Goal: Information Seeking & Learning: Learn about a topic

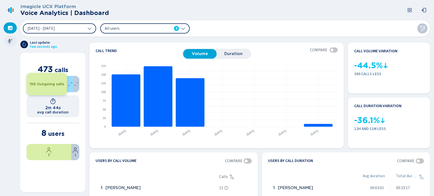
click at [7, 43] on div at bounding box center [10, 41] width 13 height 11
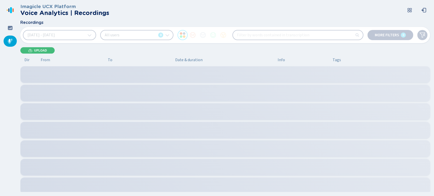
click at [55, 36] on span "[DATE] - [DATE]" at bounding box center [40, 35] width 27 height 4
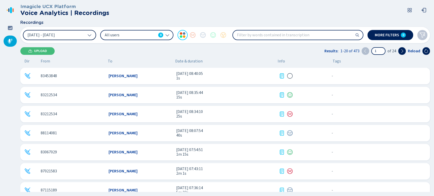
click at [55, 36] on span "[DATE] - [DATE]" at bounding box center [40, 35] width 27 height 4
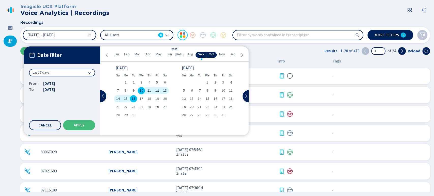
click at [121, 68] on div "[DATE]" at bounding box center [141, 68] width 51 height 4
click at [100, 99] on div "Date filter Last 7 days From [DATE] To [DATE] Cancel Apply" at bounding box center [62, 91] width 76 height 89
click at [101, 98] on button at bounding box center [103, 96] width 6 height 12
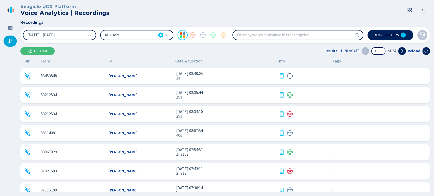
click at [57, 40] on div "[DATE] - [DATE] All users 8 More filters 0" at bounding box center [225, 35] width 410 height 16
click at [72, 36] on button "[DATE] - [DATE]" at bounding box center [59, 35] width 73 height 10
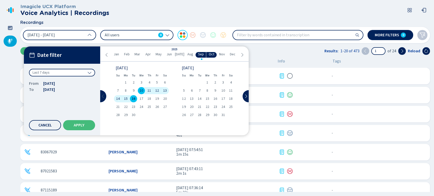
click at [105, 95] on button at bounding box center [103, 96] width 6 height 12
click at [247, 96] on icon at bounding box center [246, 96] width 4 height 4
click at [103, 97] on icon at bounding box center [103, 96] width 4 height 4
click at [222, 84] on div "1" at bounding box center [223, 82] width 8 height 7
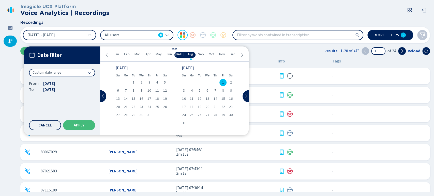
click at [245, 97] on icon at bounding box center [246, 96] width 4 height 4
click at [133, 100] on span "16" at bounding box center [134, 99] width 4 height 4
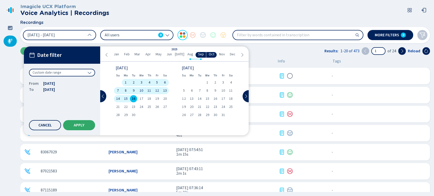
click at [84, 124] on span "Apply" at bounding box center [79, 125] width 11 height 4
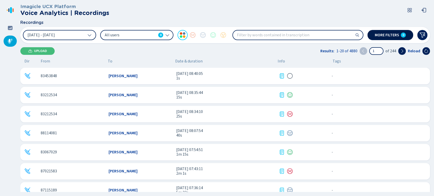
click at [394, 34] on span "More filters" at bounding box center [387, 35] width 24 height 4
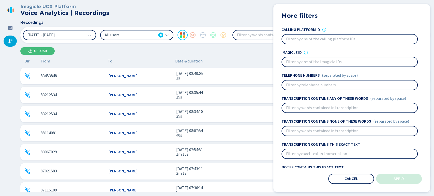
click at [313, 85] on input at bounding box center [349, 85] width 135 height 9
paste input "89313037"
type input "89313037"
click at [387, 181] on button "Apply" at bounding box center [399, 179] width 46 height 10
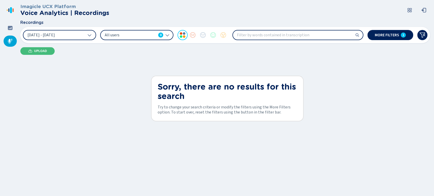
click at [326, 41] on div "[DATE] - [DATE] All users 8 More filters 1" at bounding box center [225, 35] width 410 height 16
click at [324, 40] on div "[DATE] - [DATE] All users 8 More filters 1" at bounding box center [225, 35] width 410 height 16
click at [410, 32] on button "More filters 1" at bounding box center [390, 35] width 46 height 10
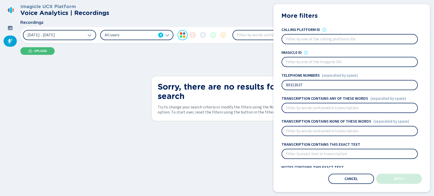
drag, startPoint x: 325, startPoint y: 84, endPoint x: 149, endPoint y: 82, distance: 175.4
click at [149, 43] on div "Recordings [DATE] - [DATE] All users 8 More filters 1 More filters Users All us…" at bounding box center [225, 31] width 410 height 23
paste input "22592305"
type input "22592305"
click at [408, 180] on button "Apply" at bounding box center [399, 179] width 46 height 10
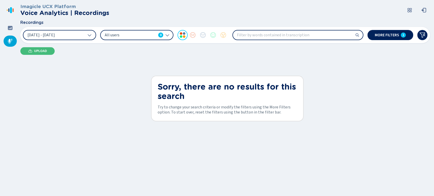
click at [353, 36] on input "search" at bounding box center [298, 35] width 130 height 9
click at [360, 36] on input "search" at bounding box center [298, 35] width 130 height 9
click at [400, 36] on button "More filters 1" at bounding box center [390, 35] width 46 height 10
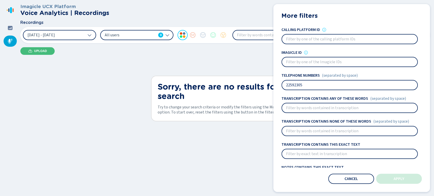
drag, startPoint x: 316, startPoint y: 85, endPoint x: 72, endPoint y: 81, distance: 244.8
click at [72, 43] on div "Recordings [DATE] - [DATE] All users 8 More filters 1 More filters Users All us…" at bounding box center [225, 31] width 410 height 23
paste input "89313037"
type input "89313037"
click at [387, 173] on div "More filters Users All users 8 Sentiments Calling platform ID Imagicle ID Telep…" at bounding box center [351, 98] width 157 height 188
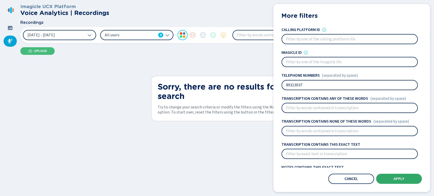
click at [385, 175] on button "Apply" at bounding box center [399, 179] width 46 height 10
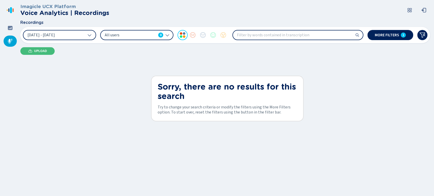
click at [154, 38] on span "All users" at bounding box center [130, 35] width 51 height 6
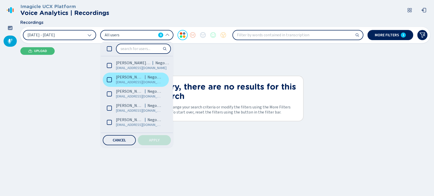
click at [112, 79] on label "[PERSON_NAME] Negocios [EMAIL_ADDRESS][DOMAIN_NAME]" at bounding box center [136, 80] width 66 height 14
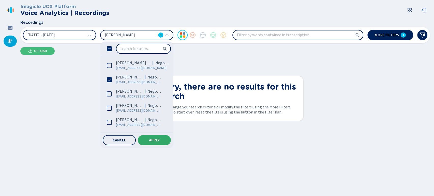
click at [155, 141] on span "Apply" at bounding box center [154, 140] width 11 height 4
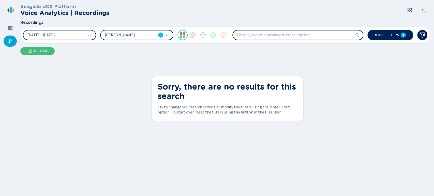
click at [61, 39] on button "[DATE] - [DATE]" at bounding box center [59, 35] width 73 height 10
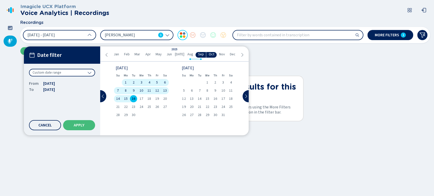
click at [128, 89] on div "8" at bounding box center [126, 90] width 8 height 7
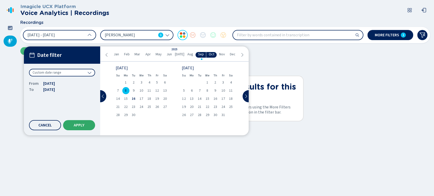
click at [81, 125] on span "Apply" at bounding box center [79, 125] width 11 height 4
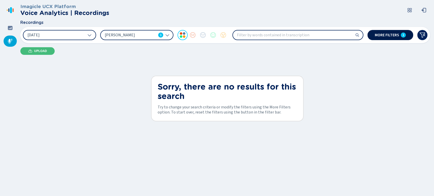
click at [386, 37] on button "More filters 1" at bounding box center [390, 35] width 46 height 10
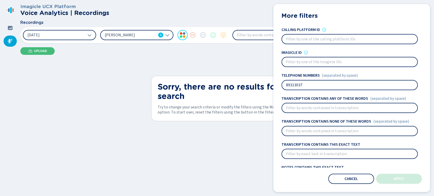
drag, startPoint x: 317, startPoint y: 84, endPoint x: 120, endPoint y: 67, distance: 198.0
click at [184, 43] on div "Recordings [DATE] [PERSON_NAME] 1 More filters 1 More filters Users [PERSON_NAM…" at bounding box center [225, 31] width 410 height 23
click at [382, 176] on button "Apply" at bounding box center [399, 179] width 46 height 10
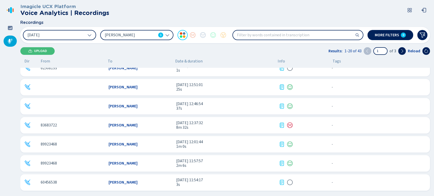
scroll to position [256, 0]
click at [403, 50] on icon at bounding box center [402, 51] width 4 height 4
click at [404, 49] on icon at bounding box center [402, 51] width 4 height 4
type input "3"
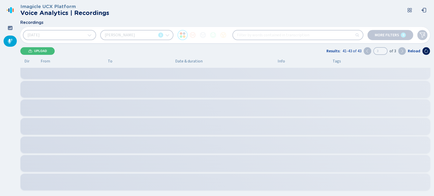
scroll to position [0, 0]
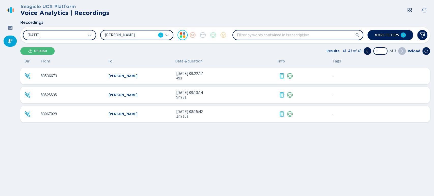
click at [368, 51] on icon at bounding box center [367, 51] width 4 height 4
type input "2"
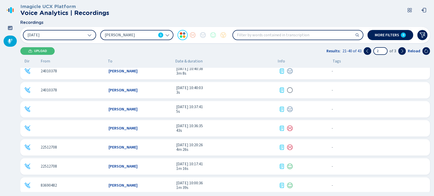
scroll to position [141, 0]
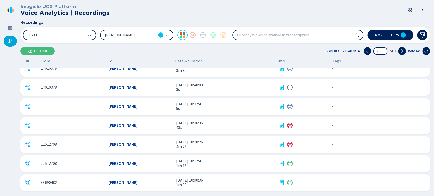
click at [48, 162] on span "22512708" at bounding box center [49, 163] width 16 height 5
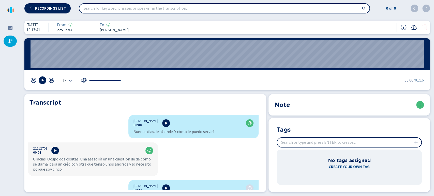
click at [38, 79] on div at bounding box center [43, 81] width 24 height 8
click at [40, 79] on button at bounding box center [43, 81] width 8 height 8
click at [70, 68] on wave "00:07" at bounding box center [227, 54] width 393 height 28
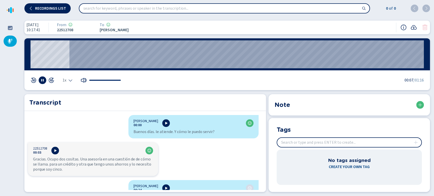
click at [29, 57] on div "00:00" at bounding box center [226, 54] width 405 height 32
click at [31, 57] on wave "00:00" at bounding box center [227, 54] width 393 height 28
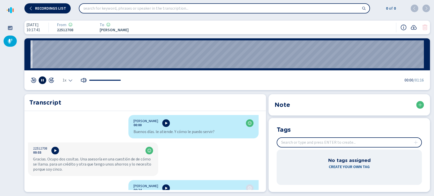
click at [40, 80] on icon at bounding box center [42, 80] width 4 height 4
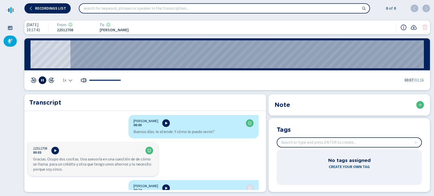
click at [28, 57] on div "00:01" at bounding box center [226, 54] width 405 height 32
click at [32, 57] on wave "00:00" at bounding box center [227, 54] width 393 height 28
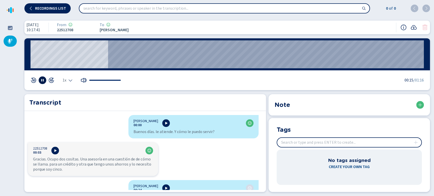
click at [74, 30] on span "22512708" at bounding box center [72, 30] width 31 height 5
copy span "22512708"
click at [67, 80] on div "1x" at bounding box center [68, 80] width 10 height 4
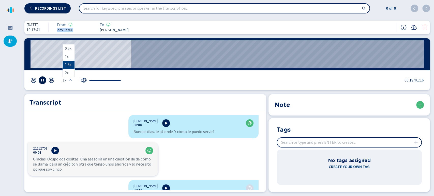
click at [72, 64] on li "1.5x" at bounding box center [69, 65] width 12 height 8
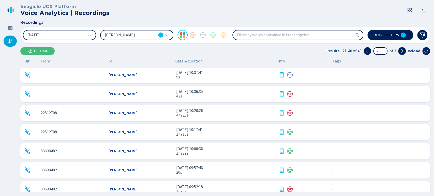
scroll to position [171, 0]
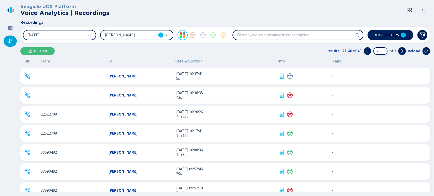
click at [56, 113] on span "22512708" at bounding box center [49, 114] width 16 height 5
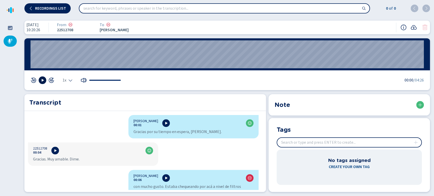
click at [41, 81] on icon at bounding box center [42, 80] width 4 height 4
click at [69, 83] on div "1x" at bounding box center [76, 81] width 91 height 8
click at [71, 81] on icon "Select the playback speed" at bounding box center [71, 81] width 4 height 2
click at [69, 67] on li "1.5x" at bounding box center [69, 65] width 12 height 8
